Goal: Information Seeking & Learning: Obtain resource

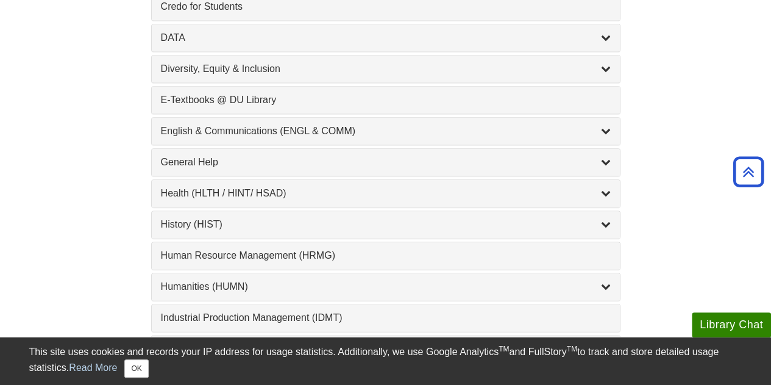
scroll to position [914, 0]
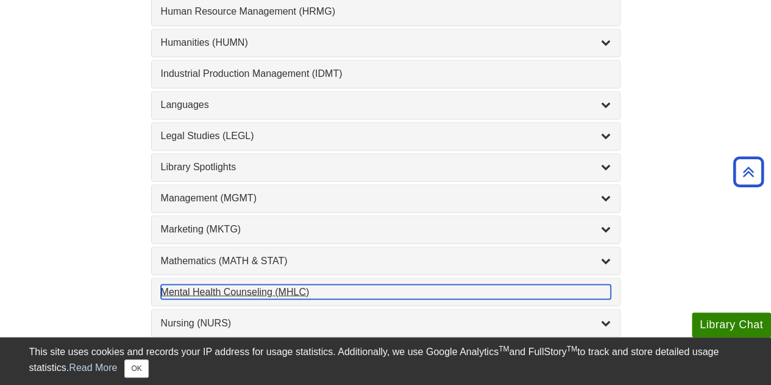
click at [217, 284] on div "Mental Health Counseling (MHLC) , 1 guides" at bounding box center [386, 291] width 450 height 15
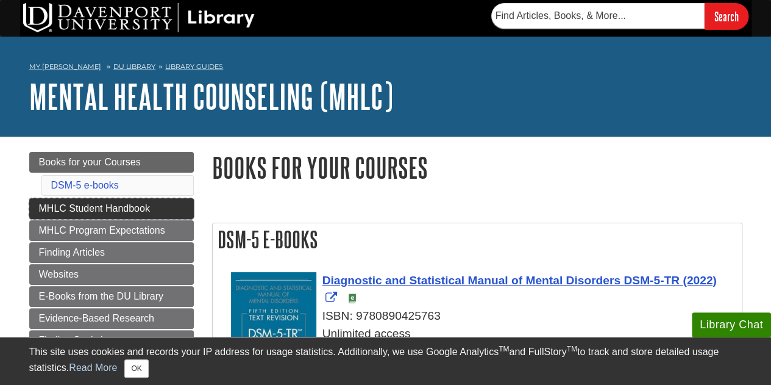
click at [130, 200] on link "MHLC Student Handbook" at bounding box center [111, 208] width 165 height 21
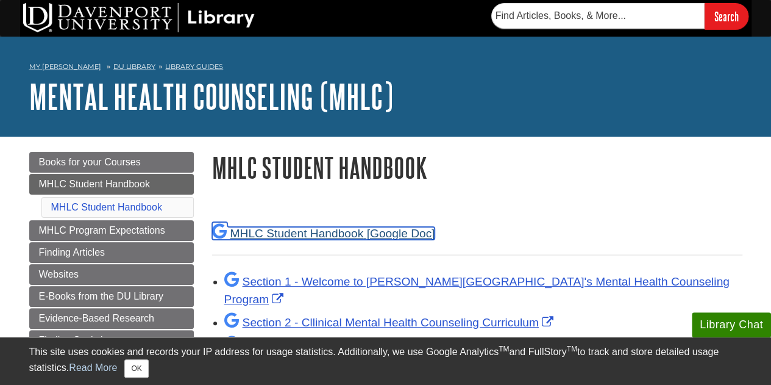
click at [339, 234] on link "MHLC Student Handbook" at bounding box center [323, 233] width 223 height 13
